Goal: Find specific page/section: Find specific page/section

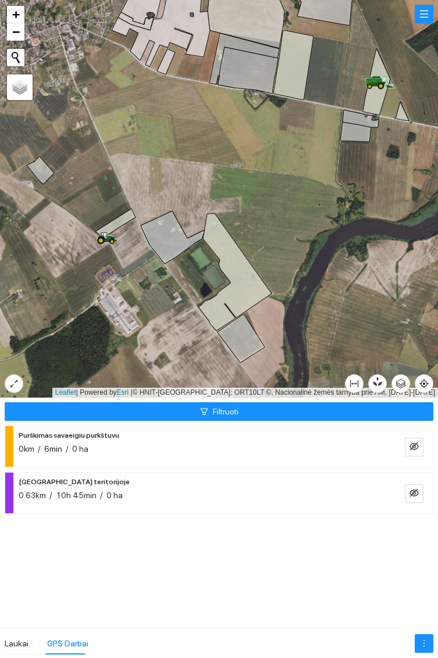
click at [104, 238] on icon at bounding box center [104, 239] width 12 height 6
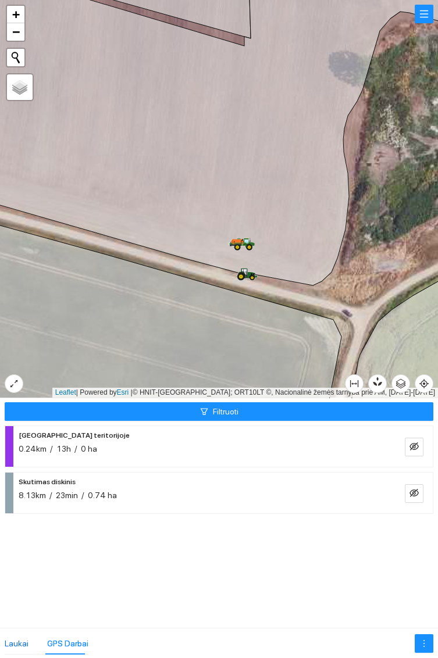
click at [17, 644] on div "Laukai" at bounding box center [17, 643] width 24 height 13
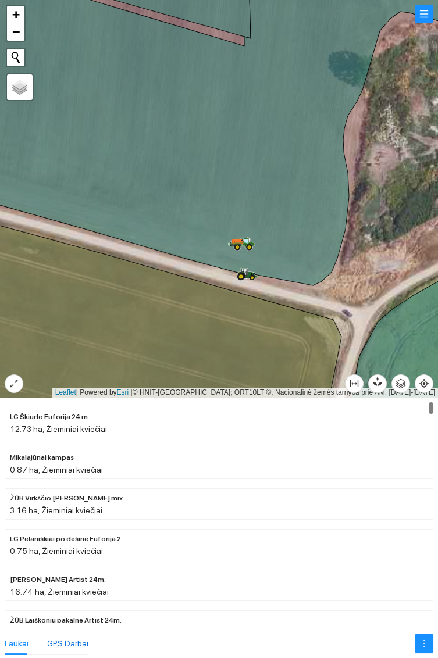
click at [68, 640] on div "GPS Darbai" at bounding box center [67, 643] width 41 height 13
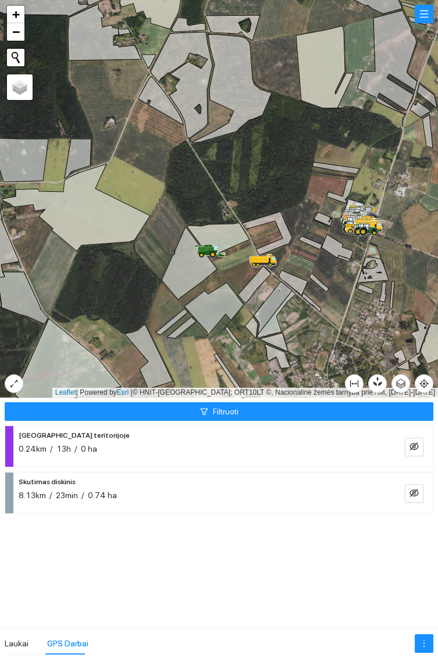
click at [211, 252] on icon at bounding box center [212, 254] width 7 height 7
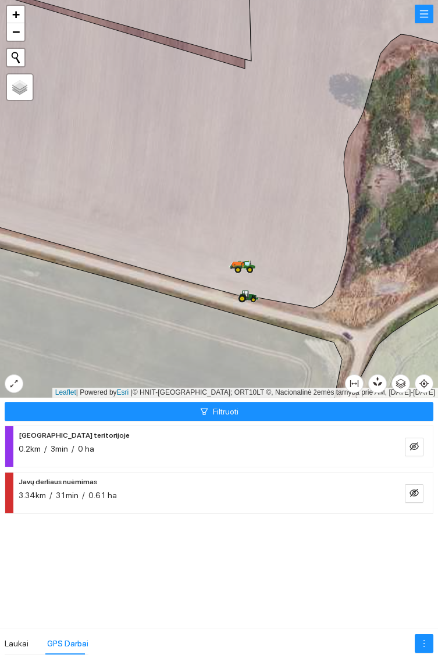
click at [243, 269] on icon at bounding box center [242, 266] width 27 height 13
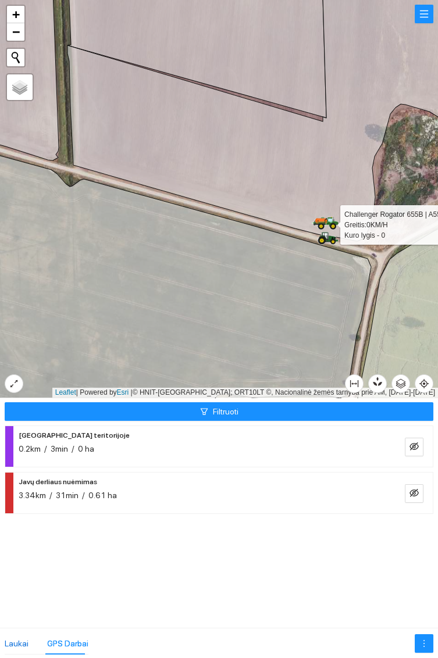
click at [13, 640] on div "Laukai" at bounding box center [17, 643] width 24 height 13
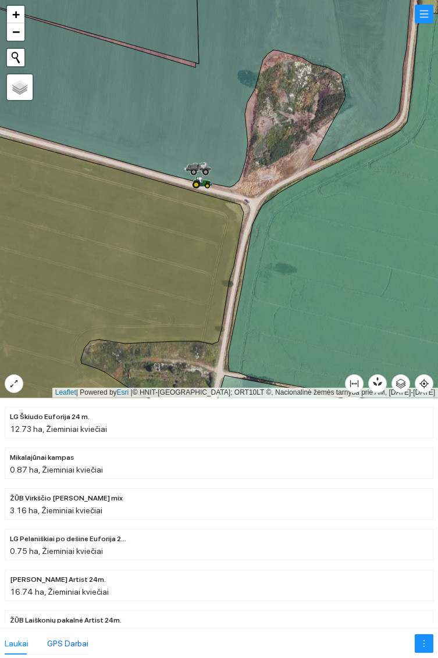
click at [60, 641] on div "GPS Darbai" at bounding box center [67, 643] width 41 height 13
